Goal: Information Seeking & Learning: Learn about a topic

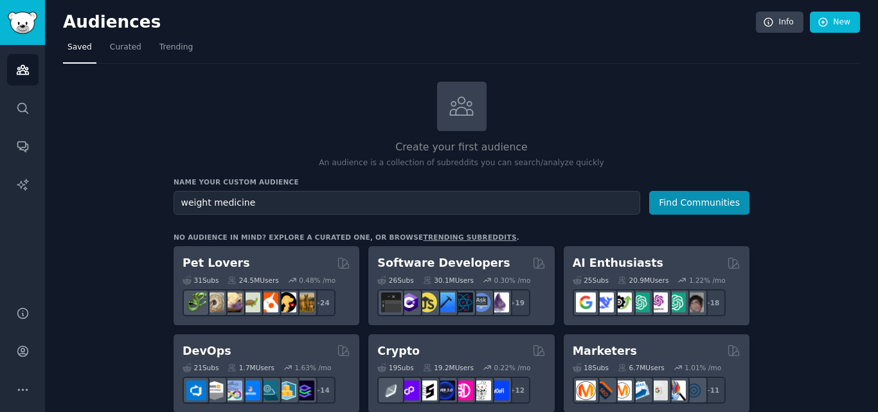
click at [393, 199] on input "weight medicine" at bounding box center [407, 203] width 467 height 24
type input "bike mountains"
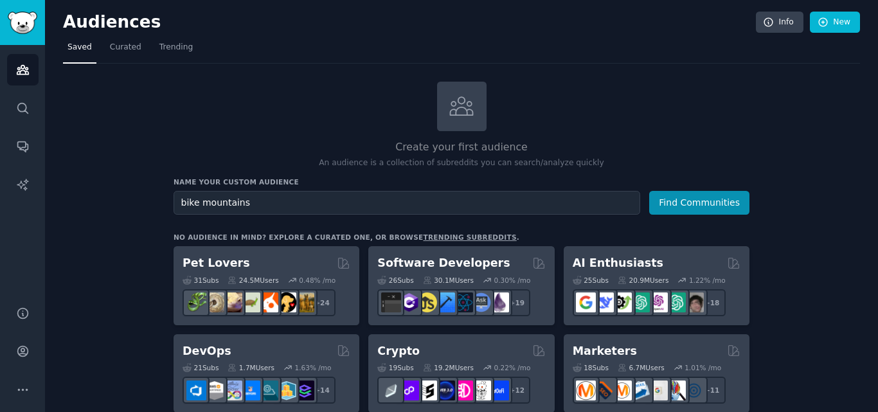
click at [649, 191] on button "Find Communities" at bounding box center [699, 203] width 100 height 24
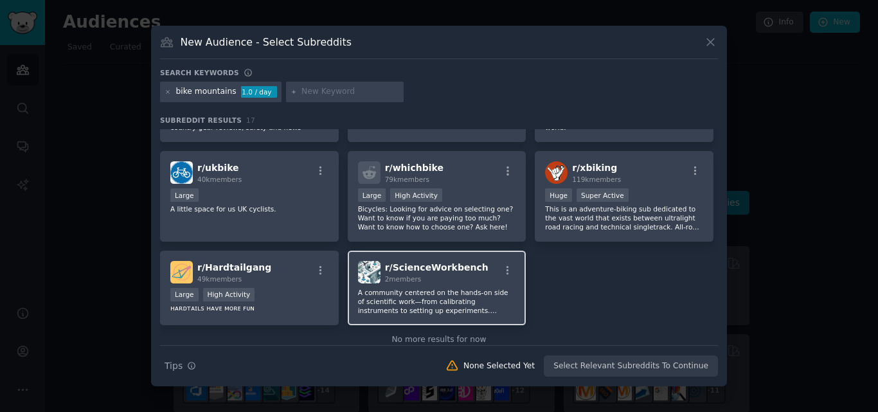
scroll to position [348, 0]
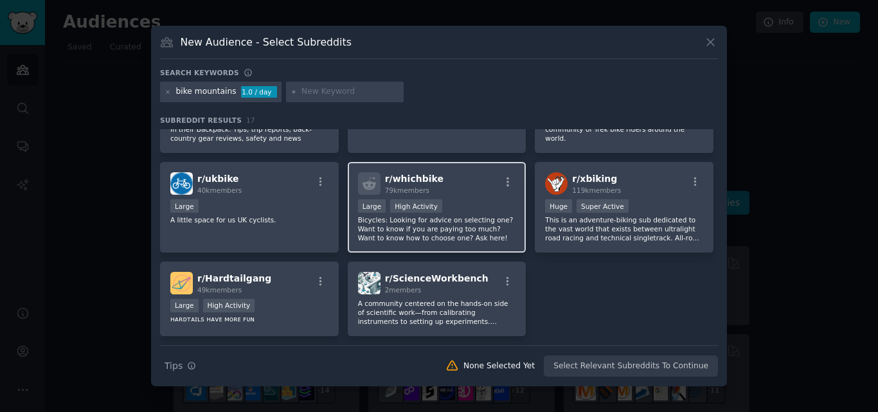
click at [451, 163] on div "r/ whichbike 79k members Large High Activity Bicycles: Looking for advice on se…" at bounding box center [437, 207] width 179 height 91
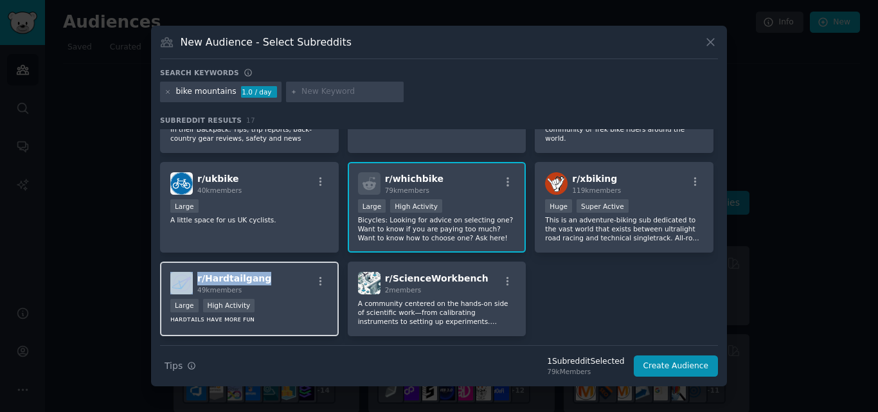
drag, startPoint x: 258, startPoint y: 271, endPoint x: 195, endPoint y: 274, distance: 63.0
click at [195, 274] on div "r/ Hardtailgang 49k members" at bounding box center [249, 283] width 158 height 22
copy div "r/ Hardtailgang"
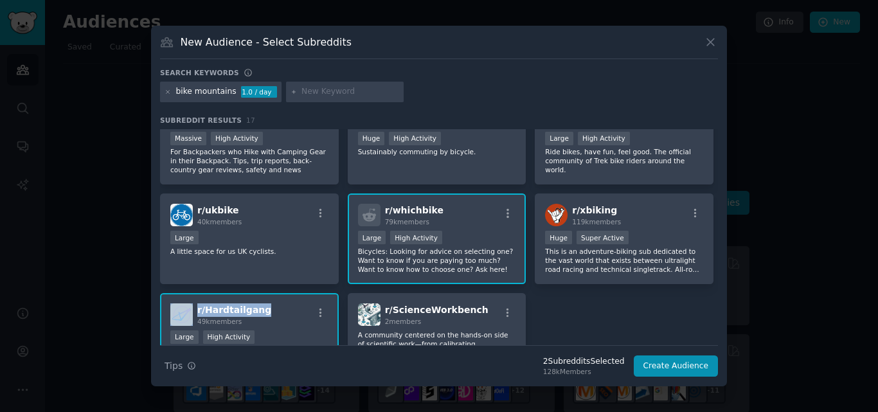
scroll to position [316, 0]
click at [449, 195] on div "r/ whichbike 79k members 10,000 - 100,000 members Large High Activity Bicycles:…" at bounding box center [437, 239] width 179 height 91
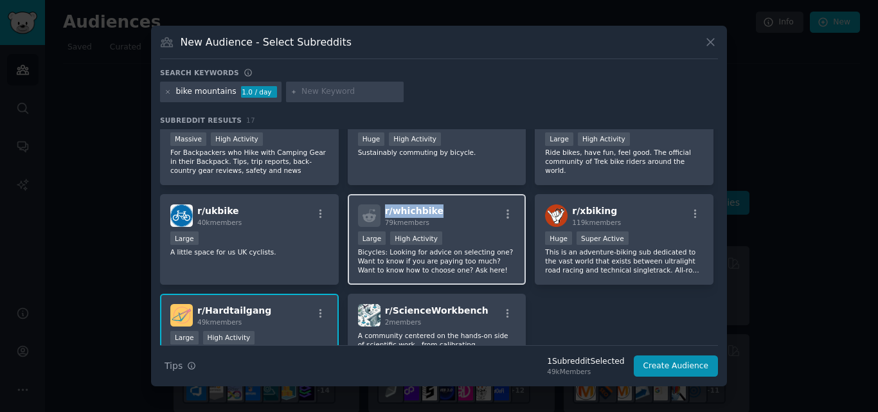
drag, startPoint x: 436, startPoint y: 198, endPoint x: 383, endPoint y: 198, distance: 52.7
click at [383, 204] on div "r/ whichbike 79k members" at bounding box center [437, 215] width 158 height 22
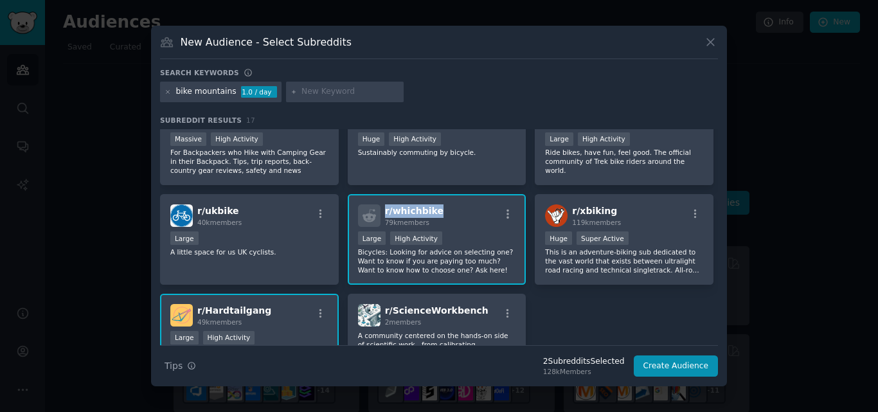
copy span "r/ whichbike"
click at [235, 204] on h2 "r/ ukbike 40k members" at bounding box center [219, 215] width 44 height 22
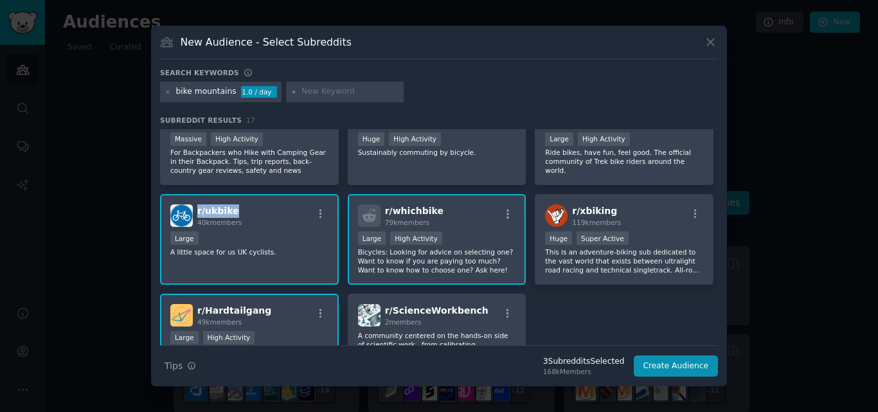
drag, startPoint x: 235, startPoint y: 198, endPoint x: 197, endPoint y: 201, distance: 38.0
click at [197, 204] on h2 "r/ ukbike 40k members" at bounding box center [219, 215] width 44 height 22
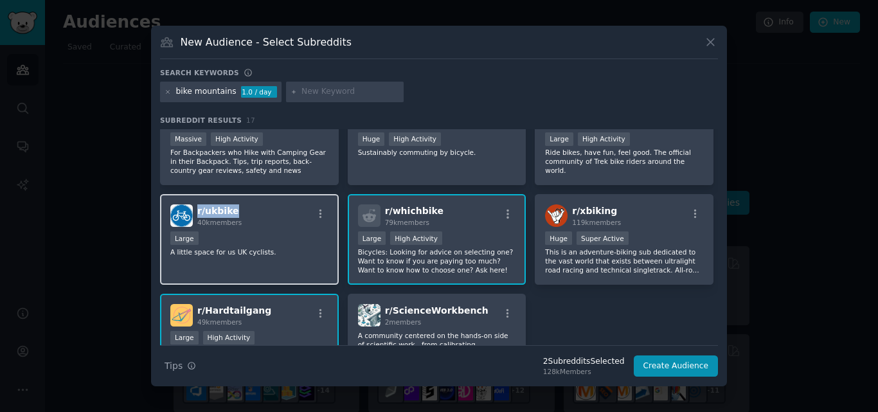
copy span "r/ ukbike"
